Goal: Task Accomplishment & Management: Complete application form

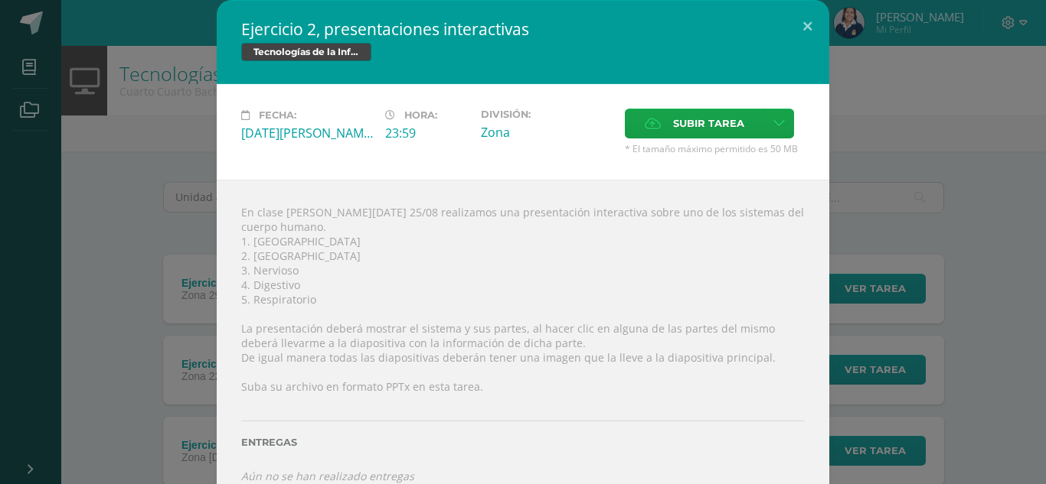
scroll to position [160, 0]
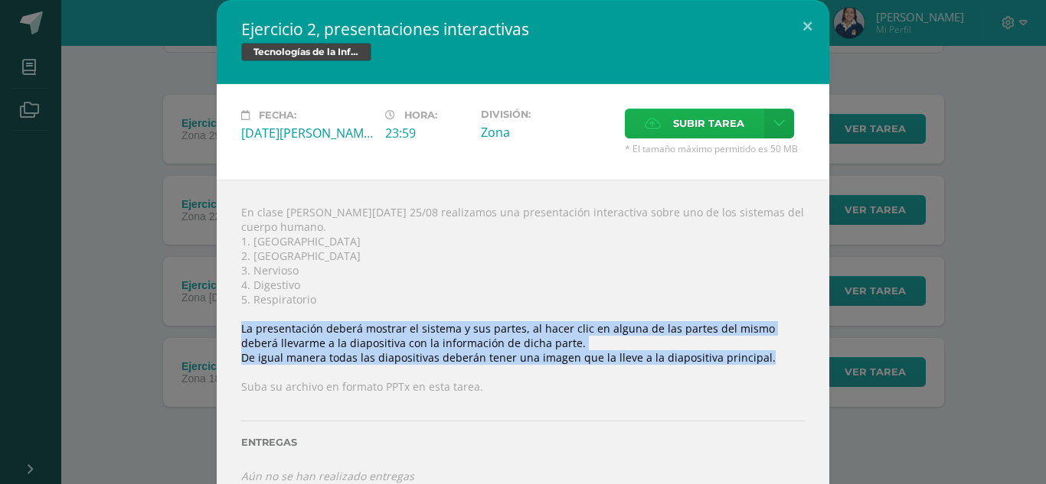
drag, startPoint x: 0, startPoint y: 0, endPoint x: 731, endPoint y: 129, distance: 742.2
click at [731, 129] on span "Subir tarea" at bounding box center [708, 123] width 71 height 28
click at [0, 0] on input "Subir tarea" at bounding box center [0, 0] width 0 height 0
click at [662, 124] on label "Subir tarea" at bounding box center [694, 124] width 139 height 30
click at [0, 0] on input "Subir tarea" at bounding box center [0, 0] width 0 height 0
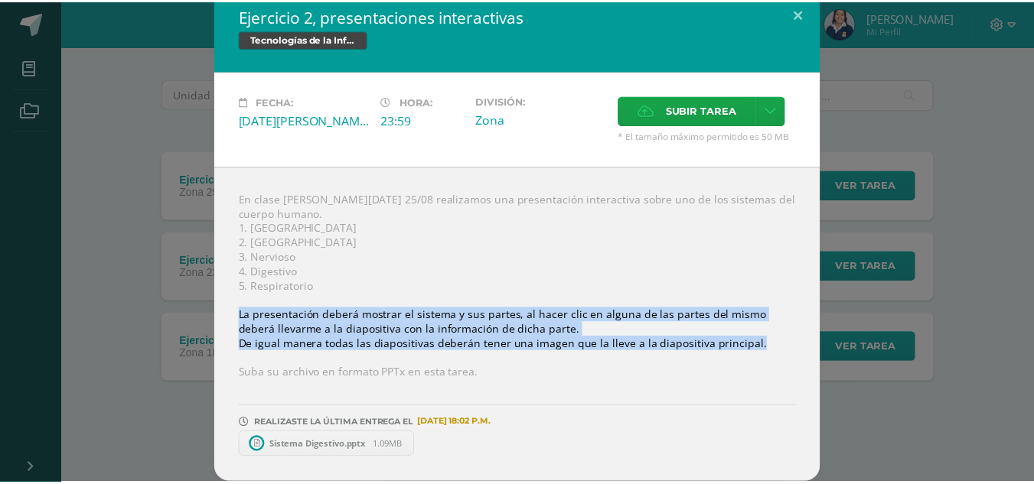
scroll to position [0, 0]
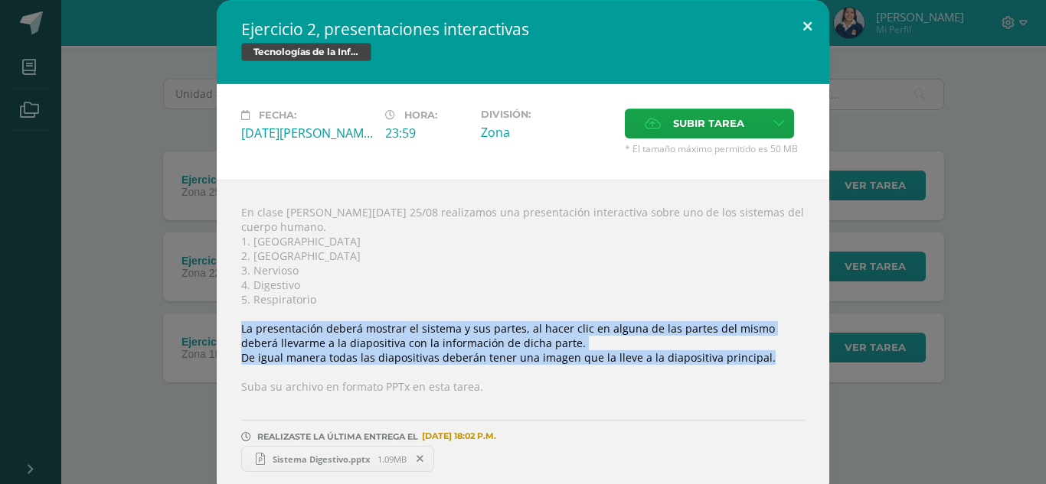
click at [804, 24] on button at bounding box center [807, 26] width 44 height 52
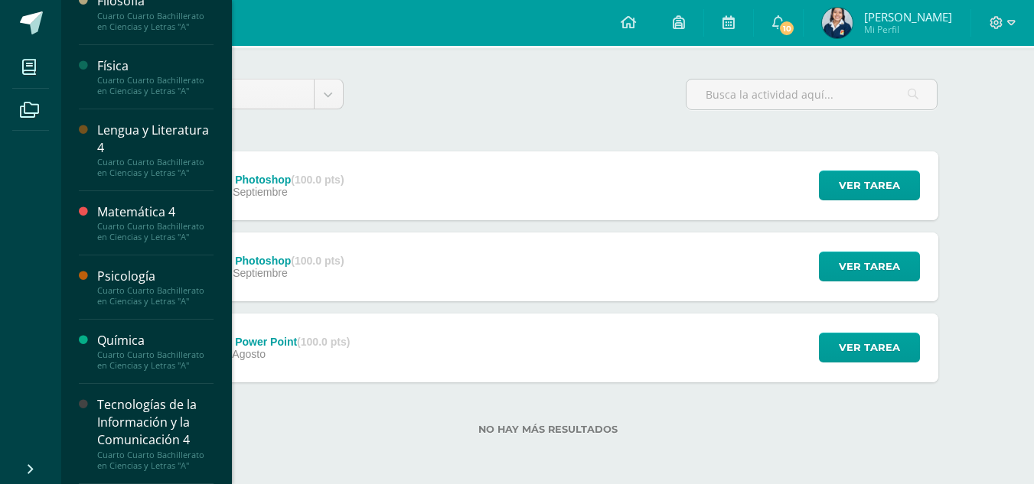
scroll to position [594, 0]
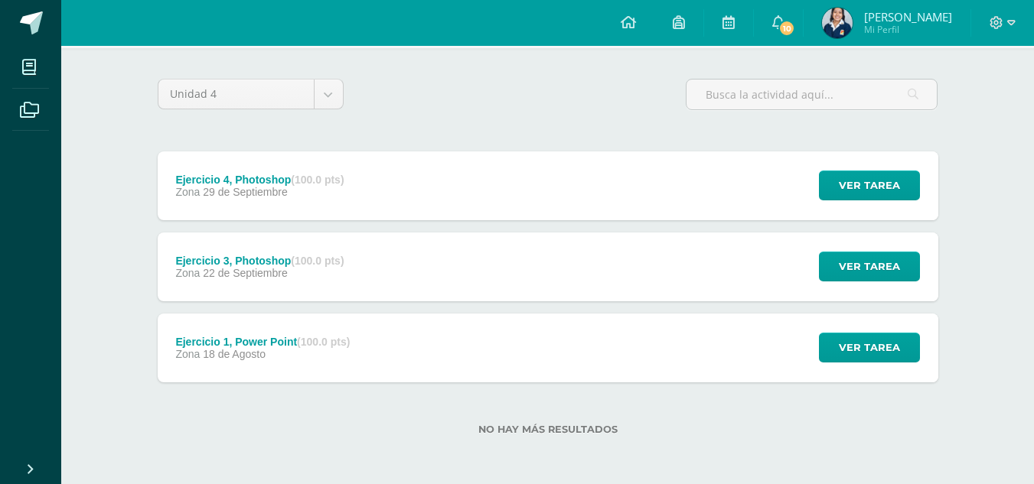
click at [422, 110] on div "Unidad 4 Unidad 1 Unidad 2 Unidad 3 Unidad 4" at bounding box center [548, 101] width 793 height 44
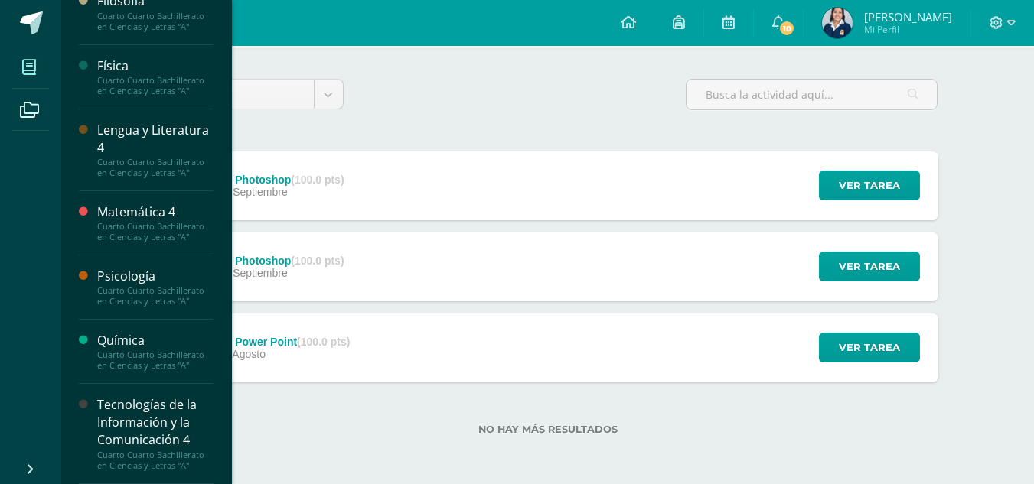
click at [26, 61] on icon at bounding box center [29, 67] width 14 height 15
